Goal: Find specific page/section

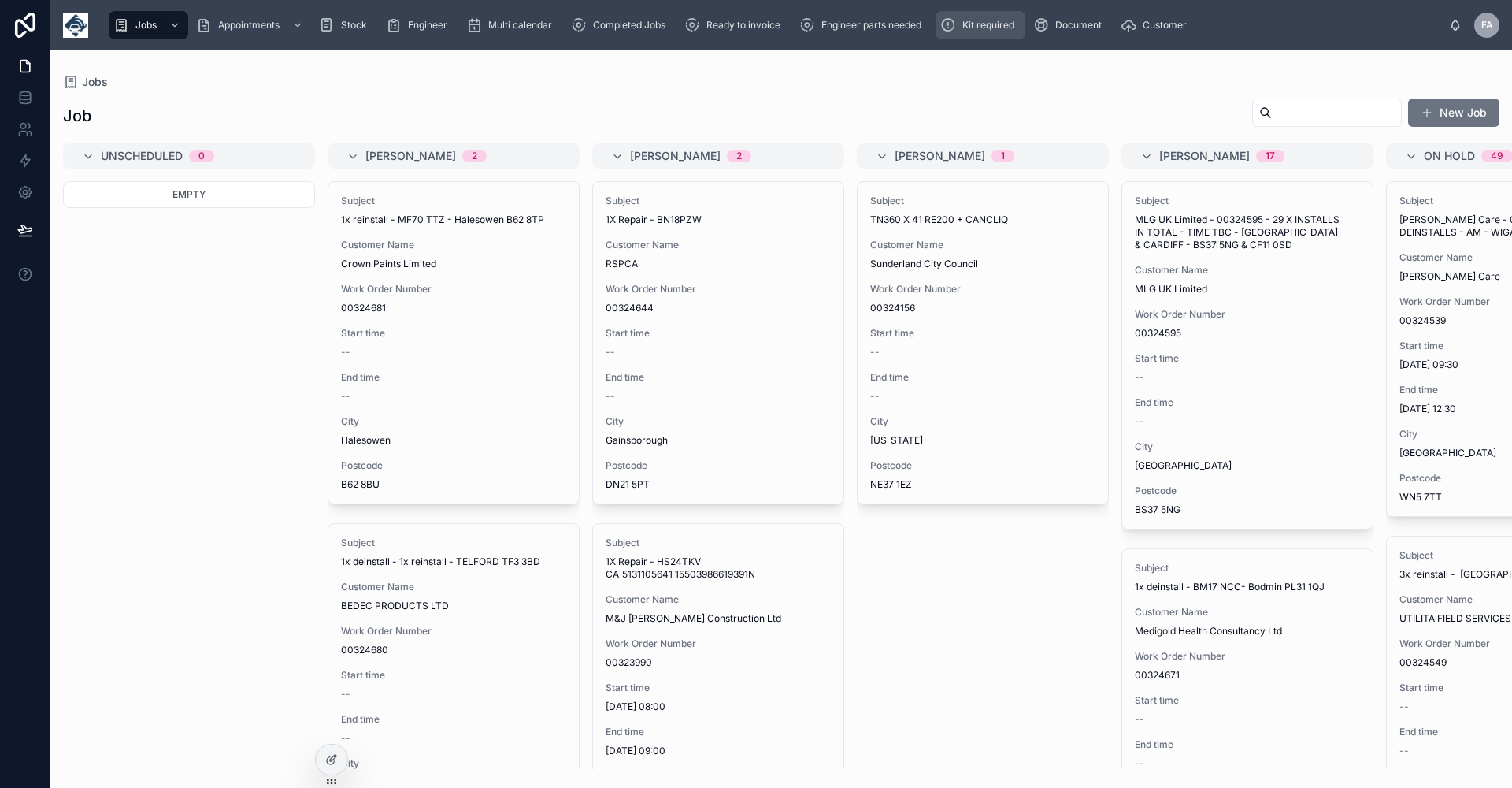
click at [977, 27] on span "Kit required" at bounding box center [988, 26] width 52 height 13
